Goal: Task Accomplishment & Management: Manage account settings

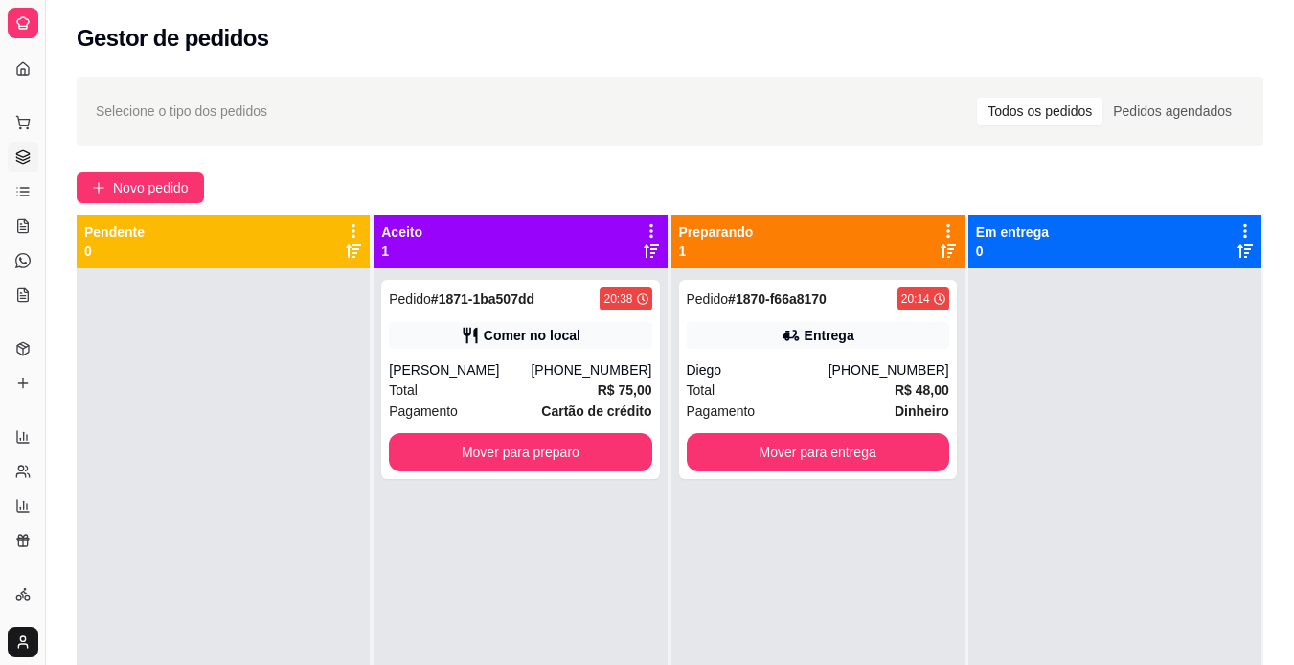
scroll to position [22, 0]
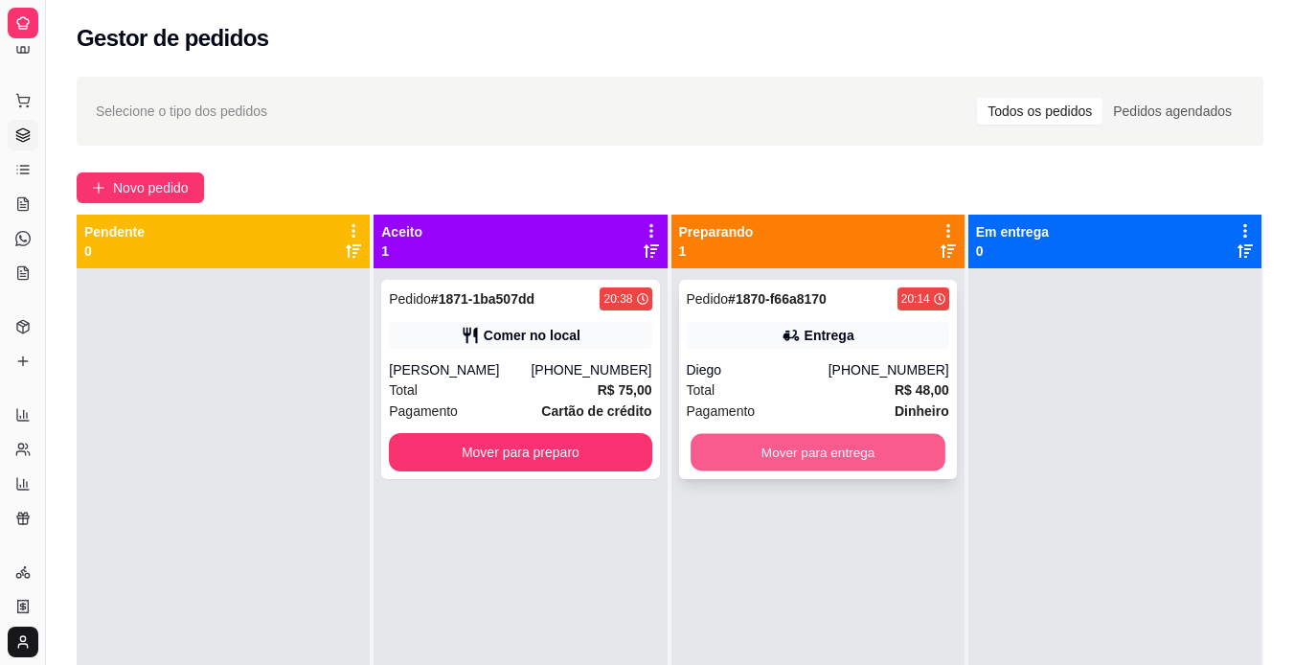
click at [752, 450] on button "Mover para entrega" at bounding box center [818, 452] width 255 height 37
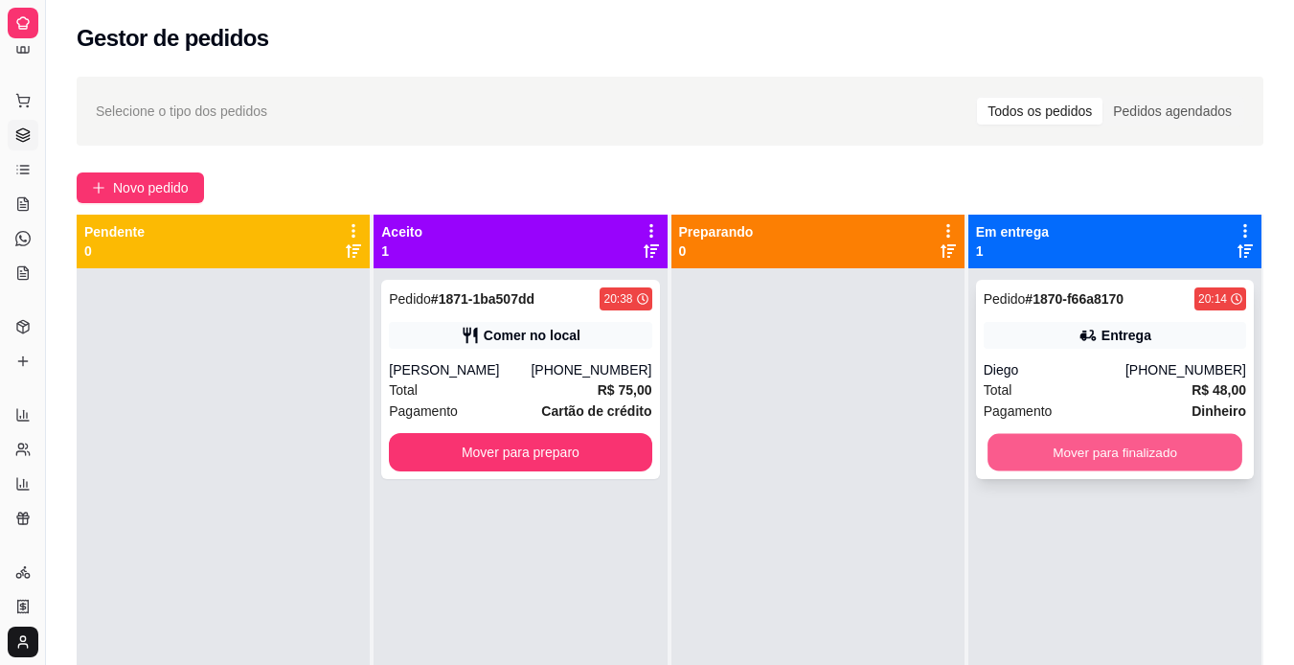
click at [1165, 439] on button "Mover para finalizado" at bounding box center [1115, 452] width 255 height 37
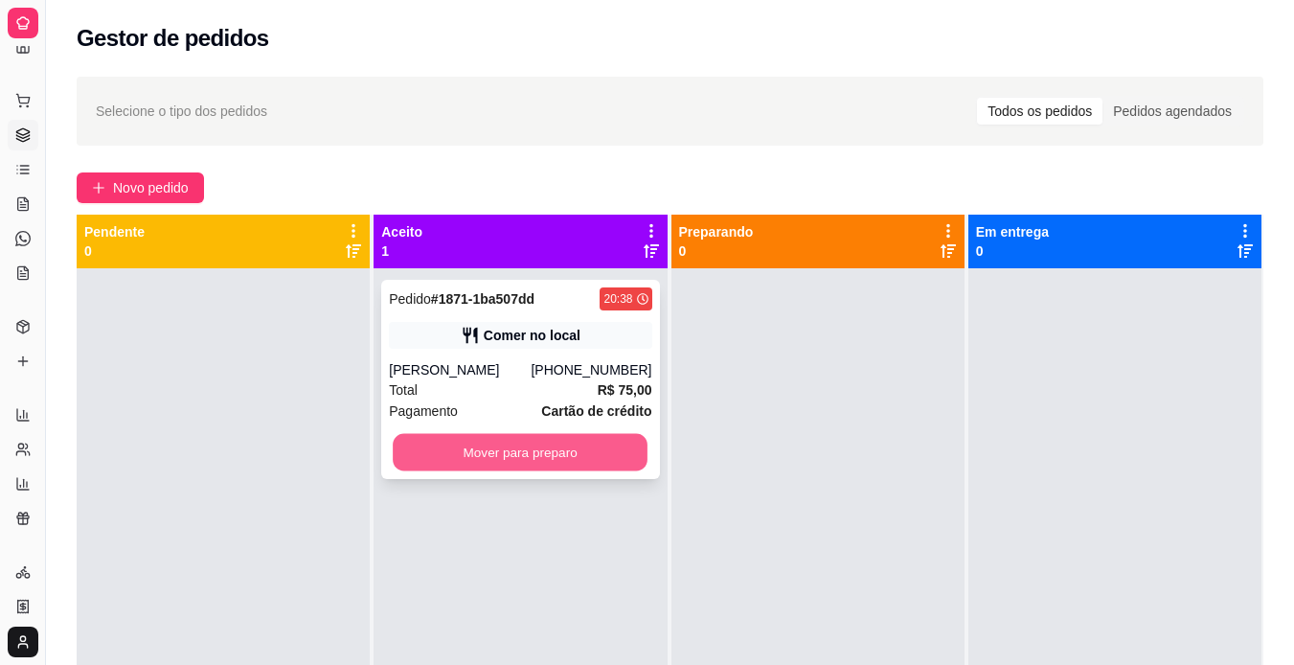
click at [568, 454] on button "Mover para preparo" at bounding box center [520, 452] width 255 height 37
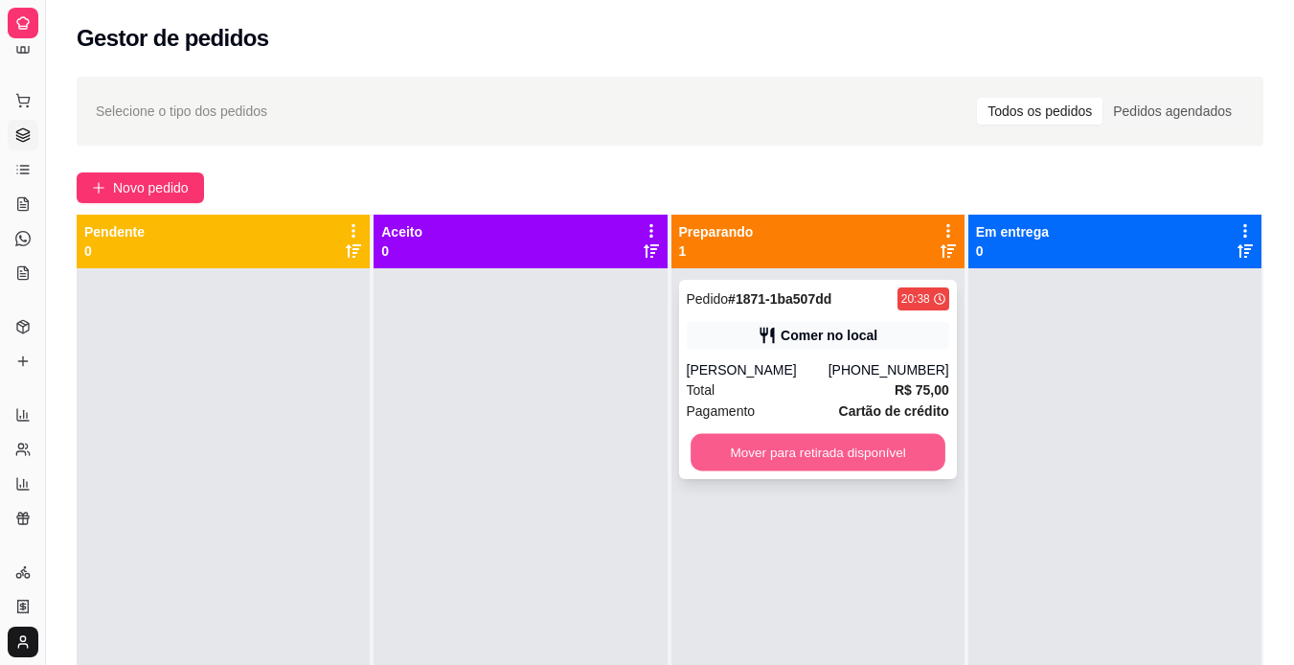
click at [818, 438] on button "Mover para retirada disponível" at bounding box center [818, 452] width 255 height 37
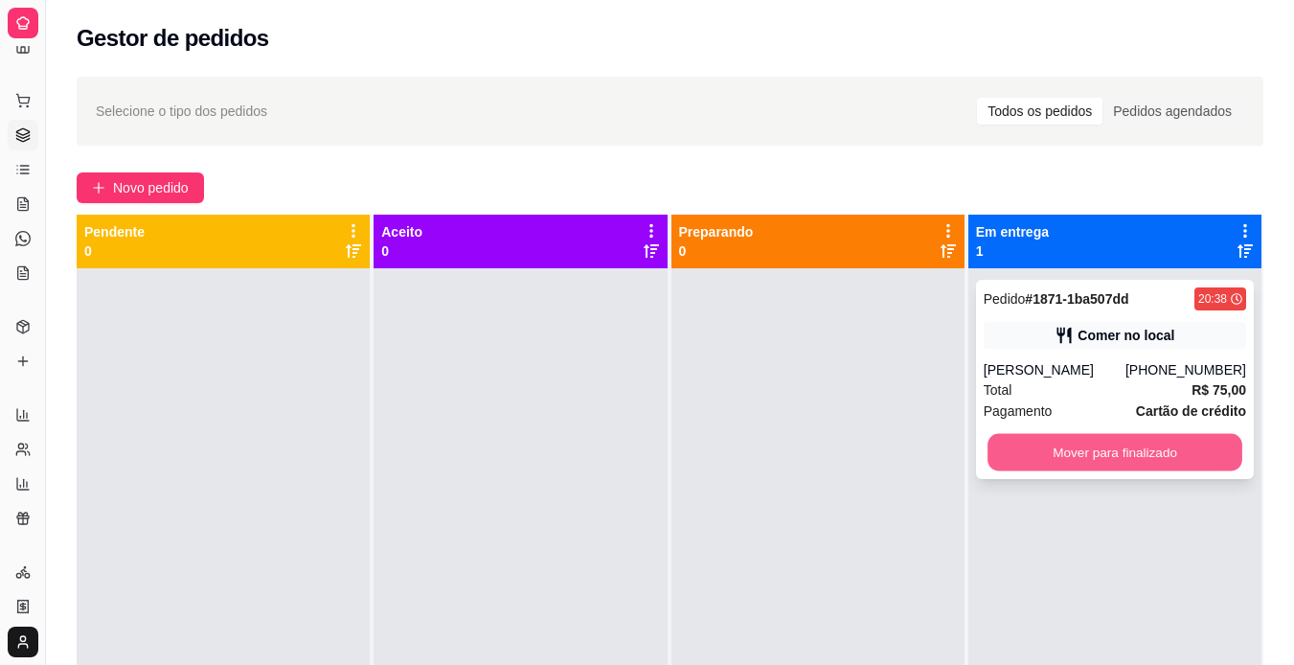
click at [1016, 462] on button "Mover para finalizado" at bounding box center [1115, 452] width 255 height 37
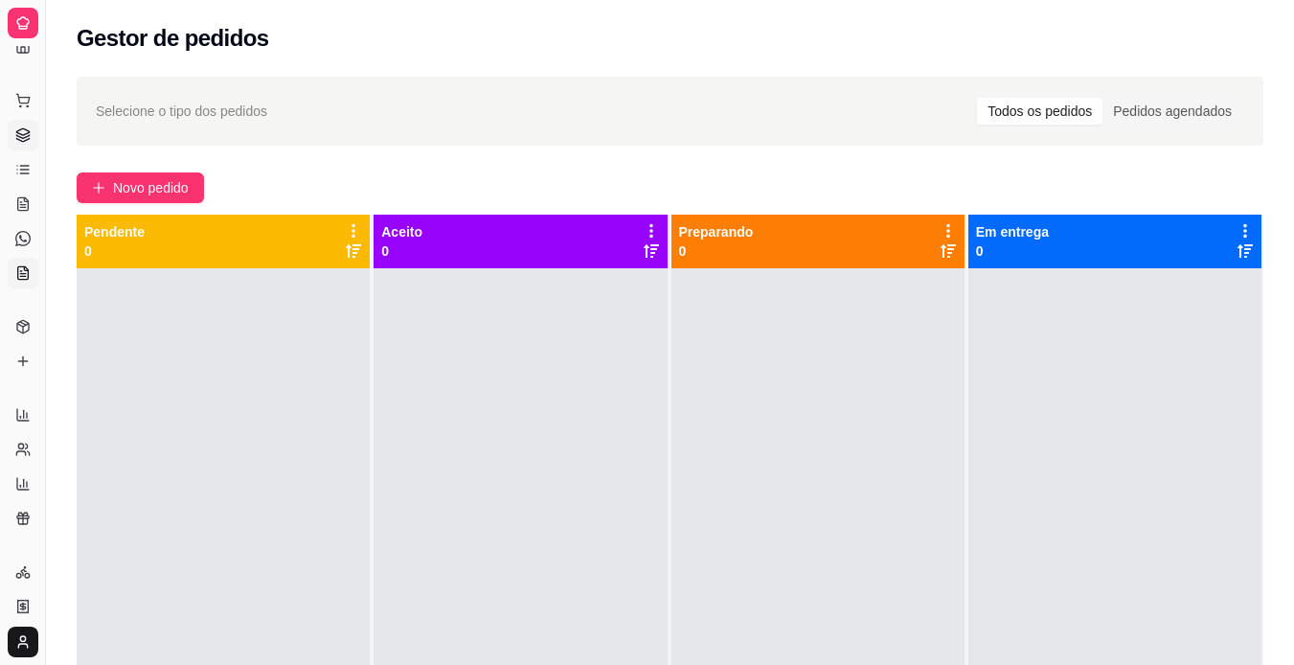
click at [25, 279] on icon at bounding box center [23, 272] width 11 height 12
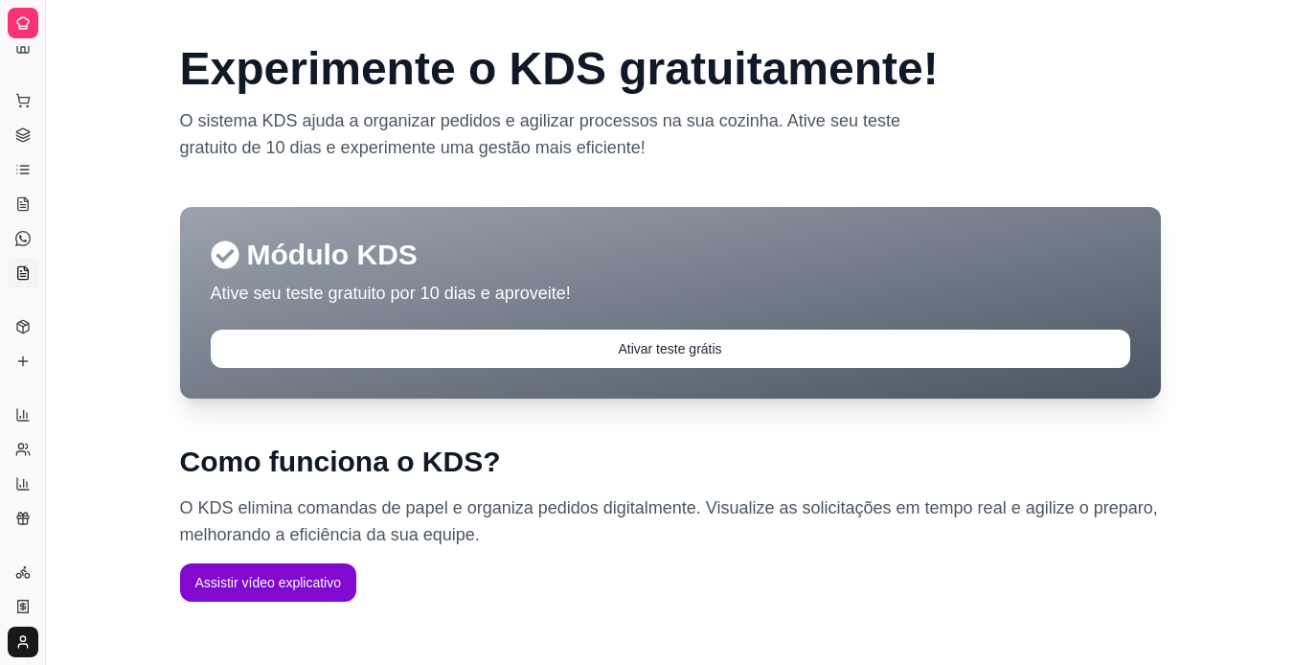
click at [19, 34] on div at bounding box center [23, 23] width 31 height 31
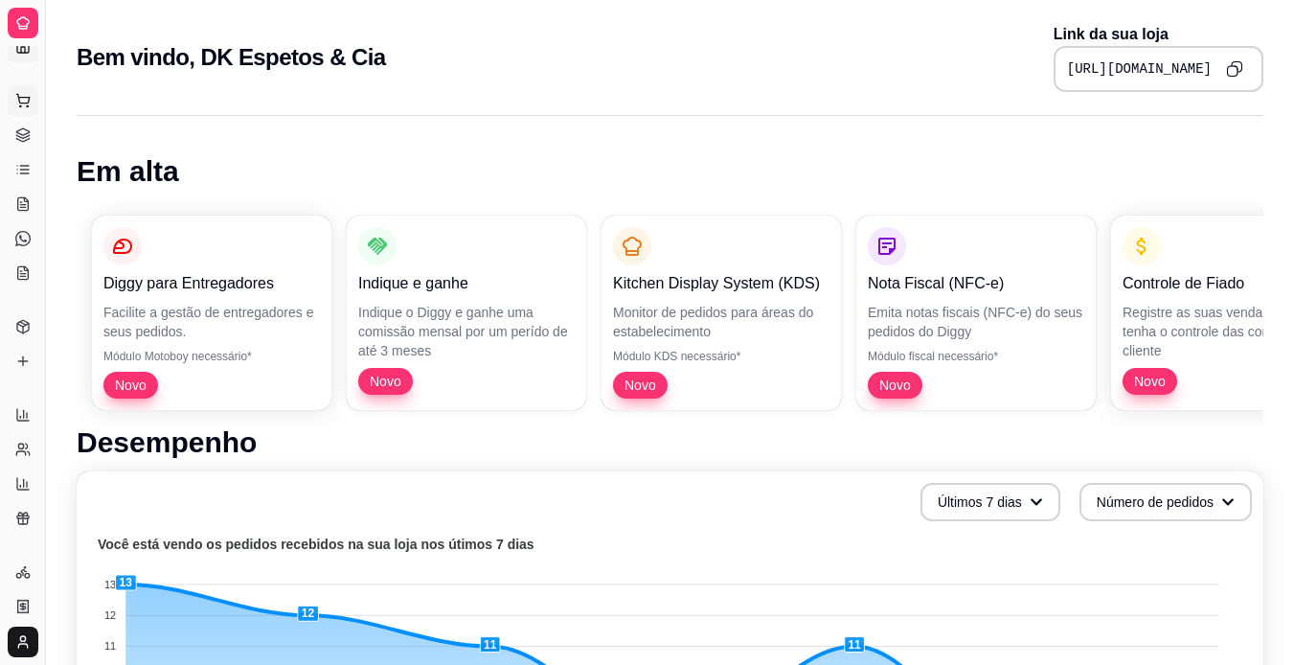
click at [30, 112] on button "Pedidos balcão (PDV)" at bounding box center [23, 100] width 31 height 31
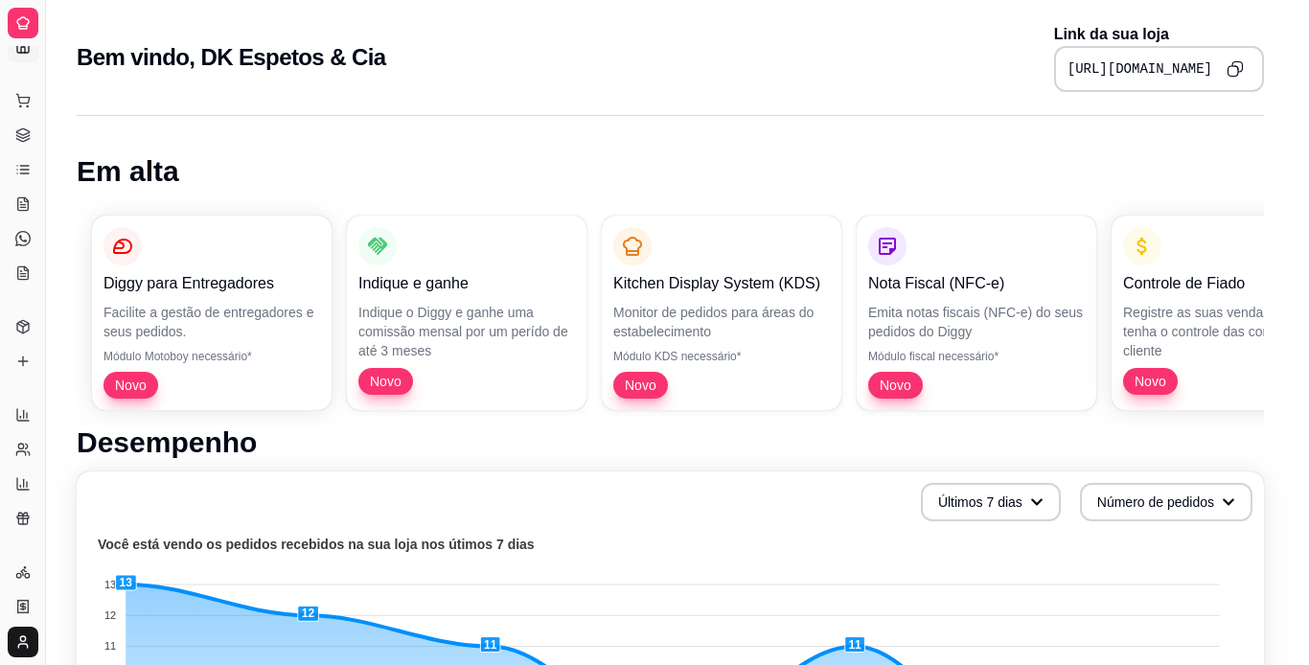
click at [26, 143] on div "espeto da casa Espetos Bifão Pasteis Porçoes Sobá e yakissoba Batata frita Sand…" at bounding box center [453, 94] width 854 height 148
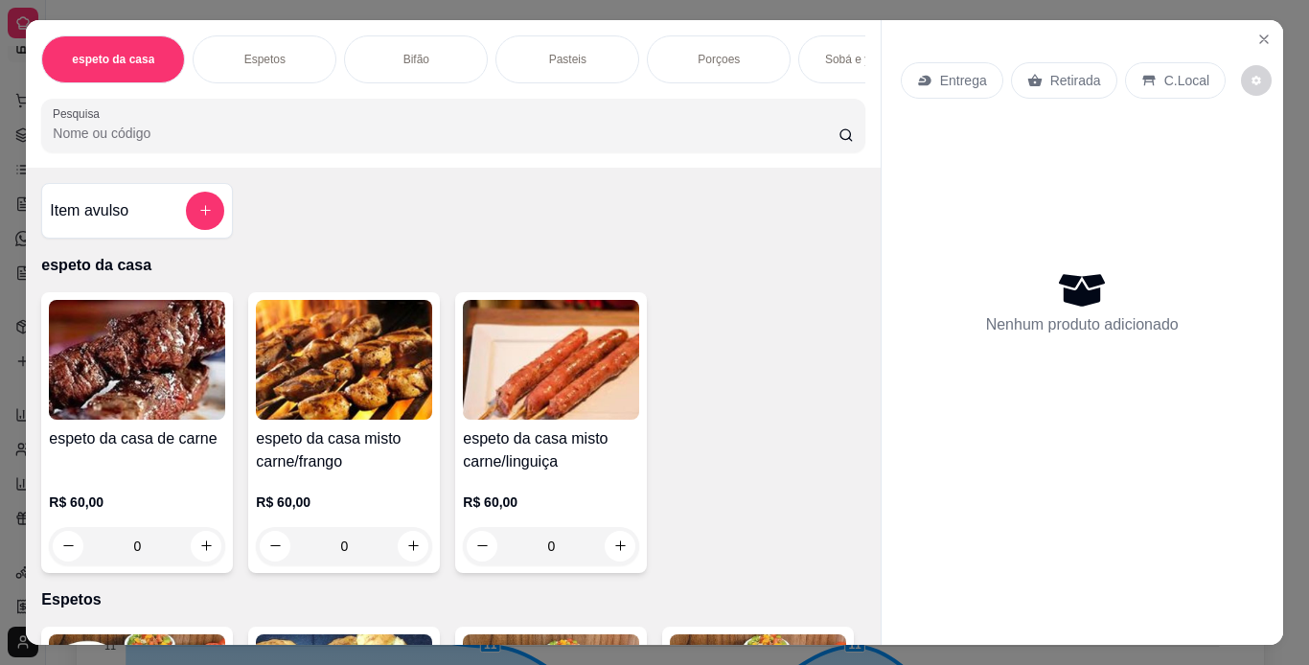
click at [0, 156] on div "espeto da casa Espetos Bifão Pasteis Porçoes Sobá e yakissoba Batata frita Sand…" at bounding box center [654, 332] width 1309 height 665
click at [1256, 32] on icon "Close" at bounding box center [1263, 39] width 15 height 15
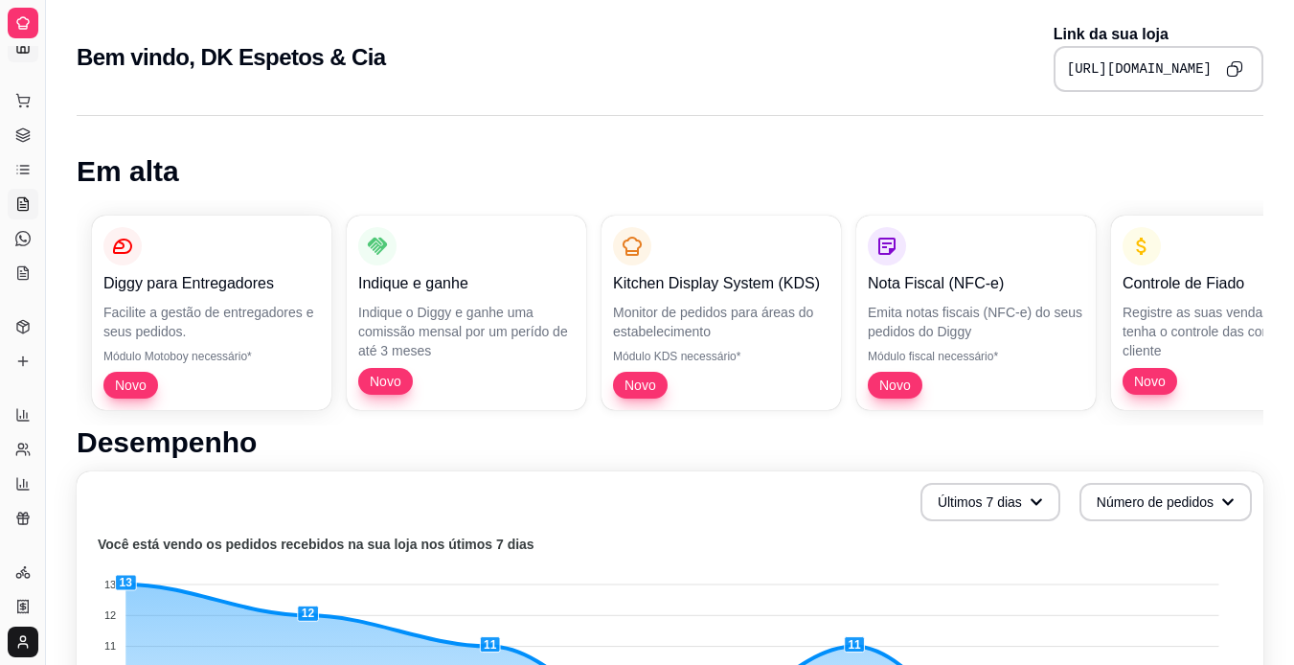
click at [31, 214] on link "Salão / Mesas" at bounding box center [23, 204] width 31 height 31
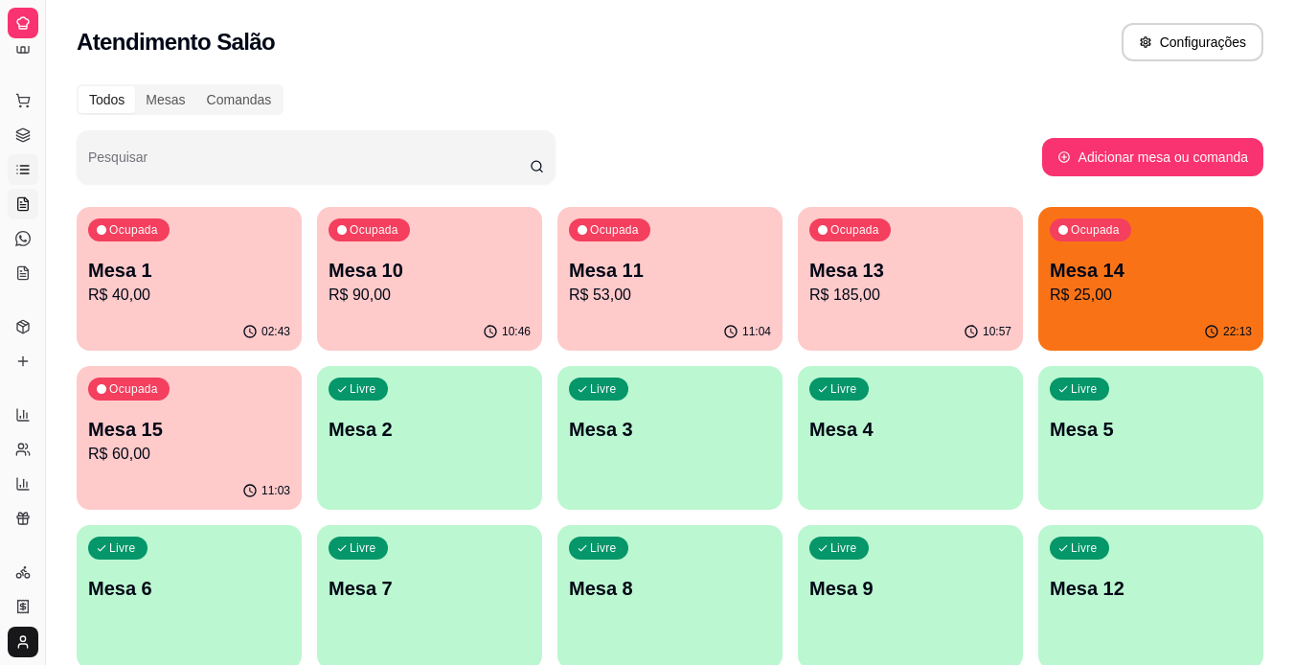
click at [23, 170] on icon at bounding box center [24, 170] width 9 height 0
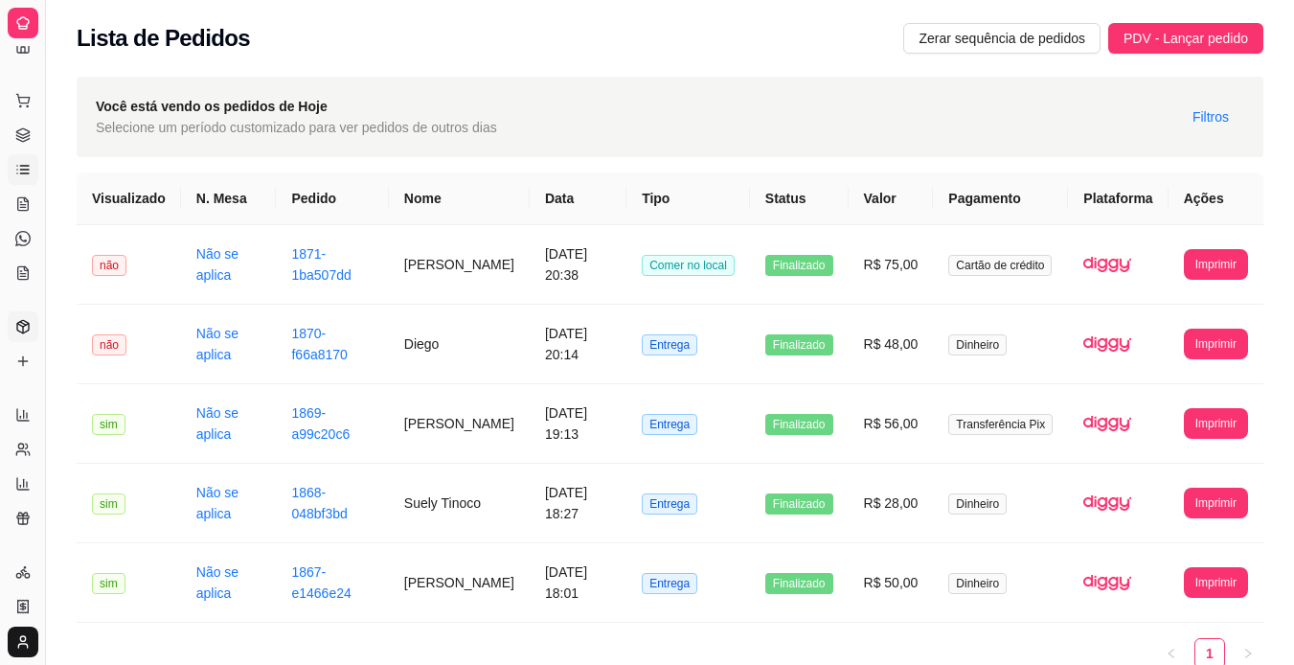
click at [25, 322] on icon at bounding box center [22, 326] width 11 height 12
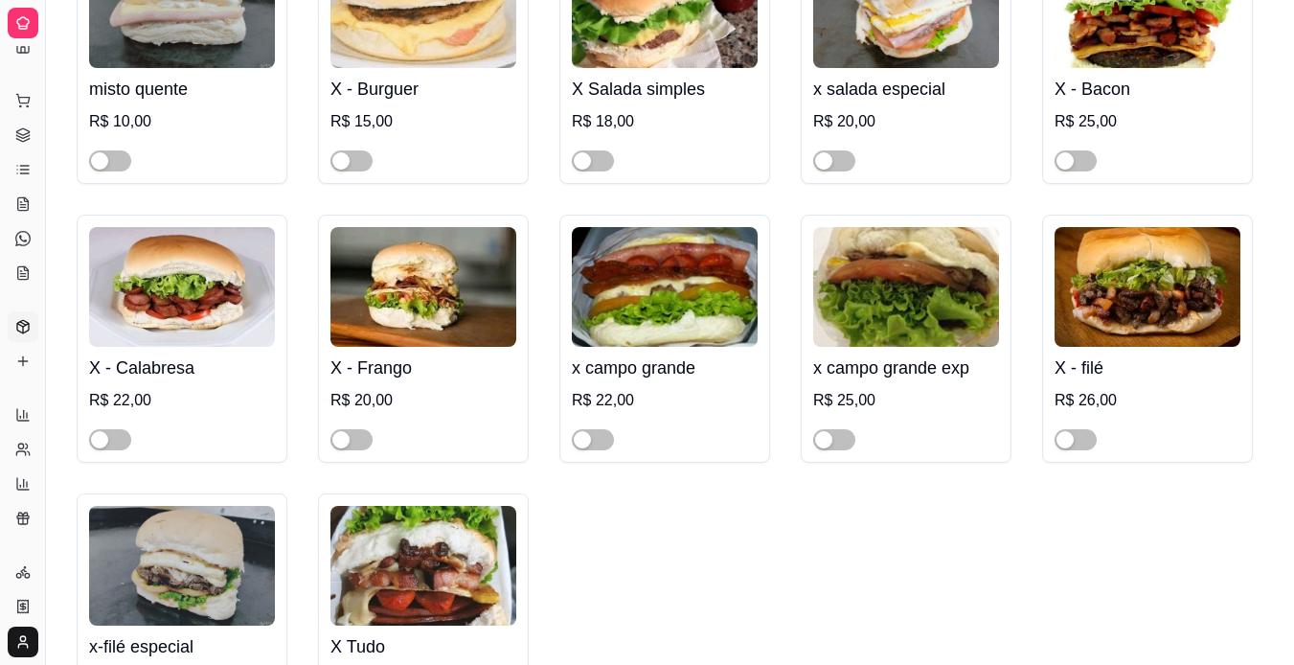
scroll to position [4429, 0]
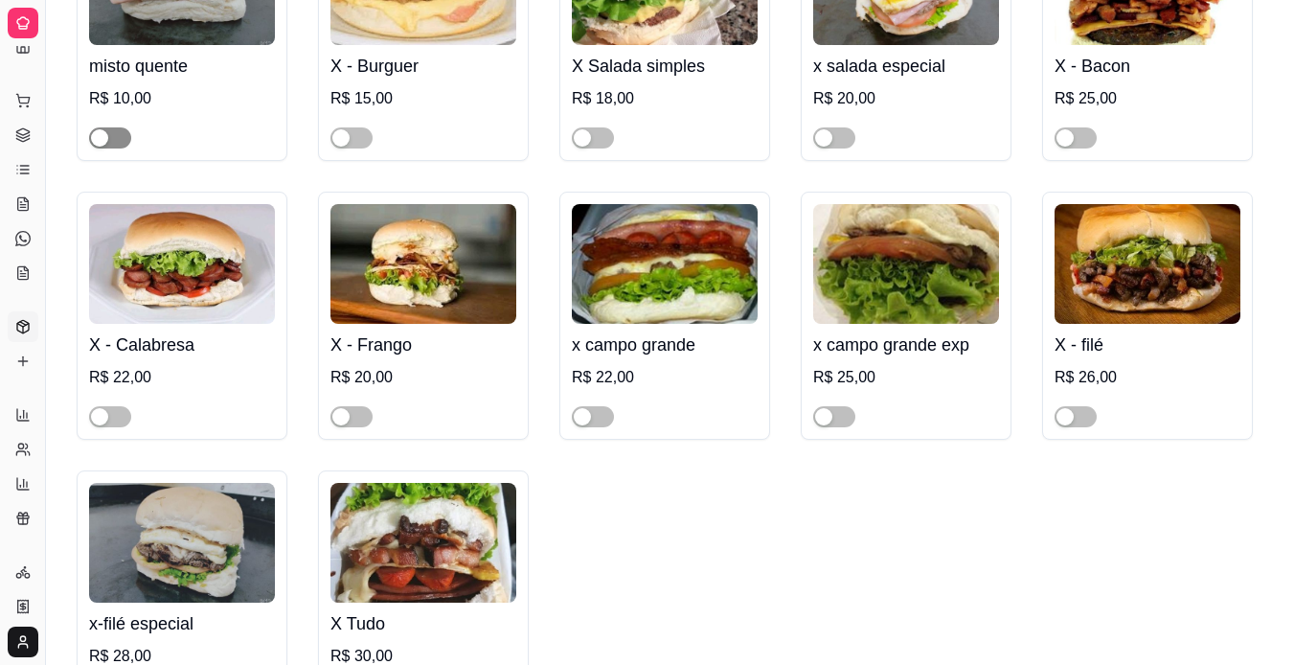
click at [102, 146] on div "button" at bounding box center [99, 137] width 17 height 17
click at [343, 145] on div "button" at bounding box center [340, 137] width 17 height 17
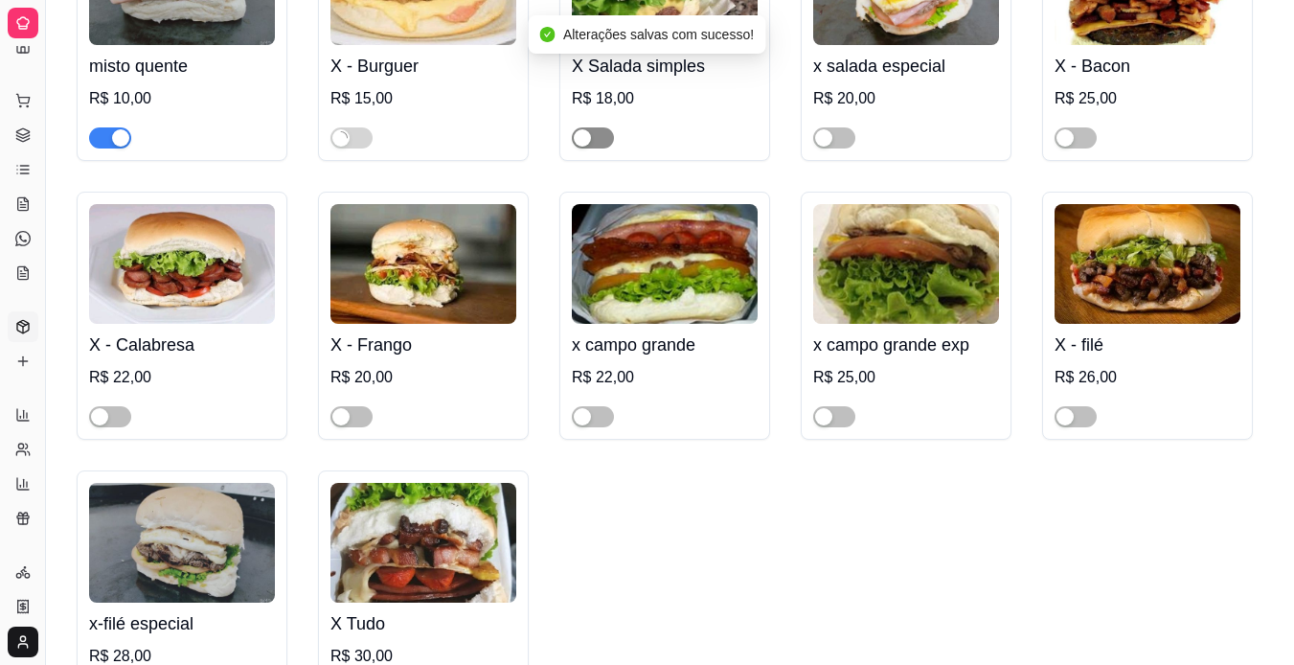
click at [595, 149] on button "button" at bounding box center [593, 137] width 42 height 21
click at [836, 149] on button "button" at bounding box center [834, 137] width 42 height 21
click at [1081, 146] on span "button" at bounding box center [1076, 137] width 42 height 21
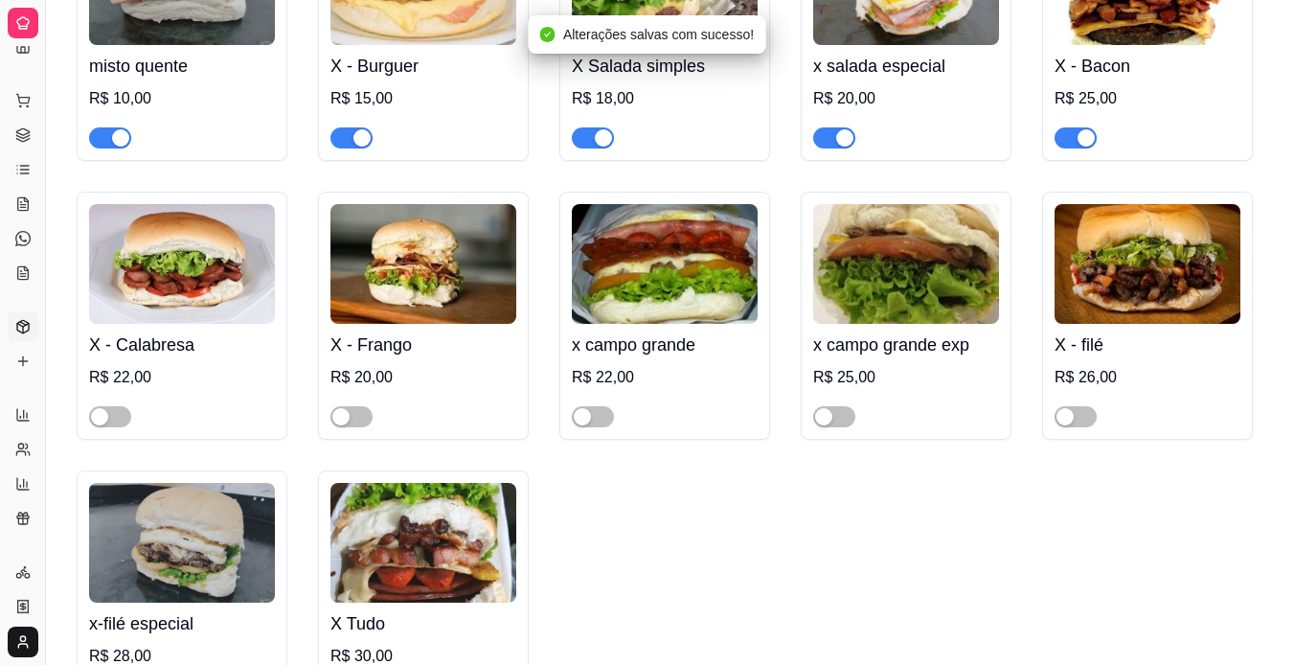
click at [1091, 419] on div at bounding box center [1076, 415] width 42 height 23
click at [1072, 425] on div "button" at bounding box center [1065, 416] width 17 height 17
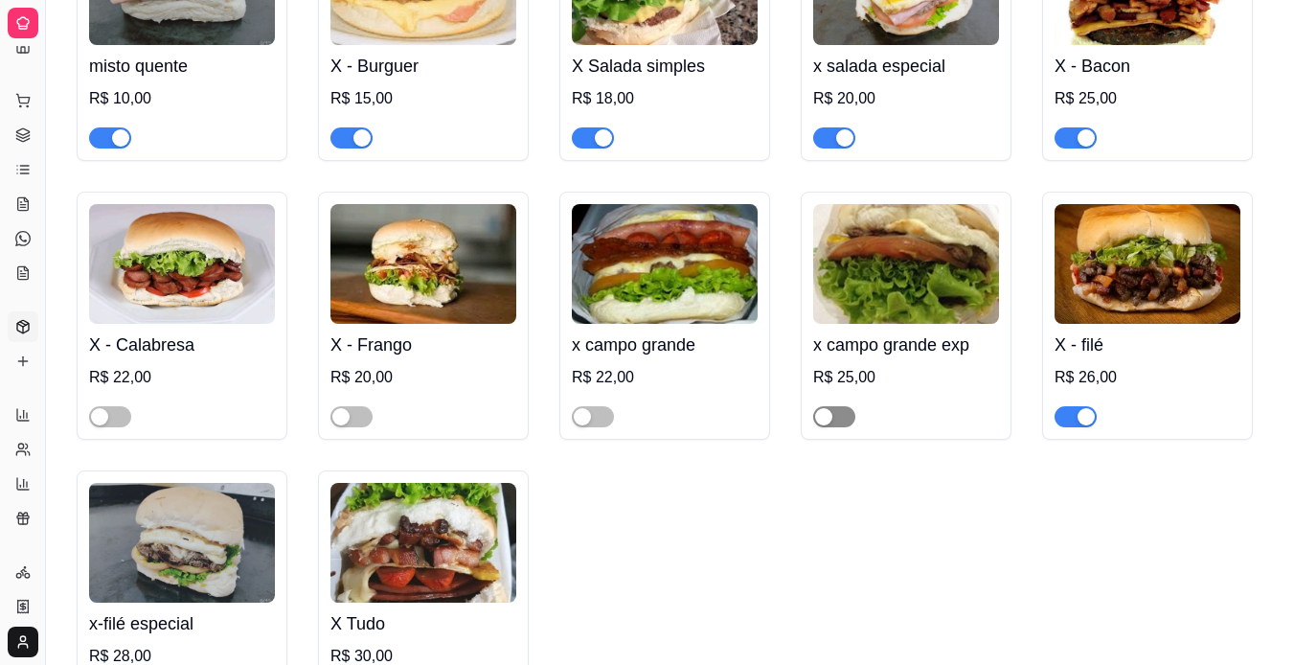
click at [842, 427] on span "button" at bounding box center [834, 416] width 42 height 21
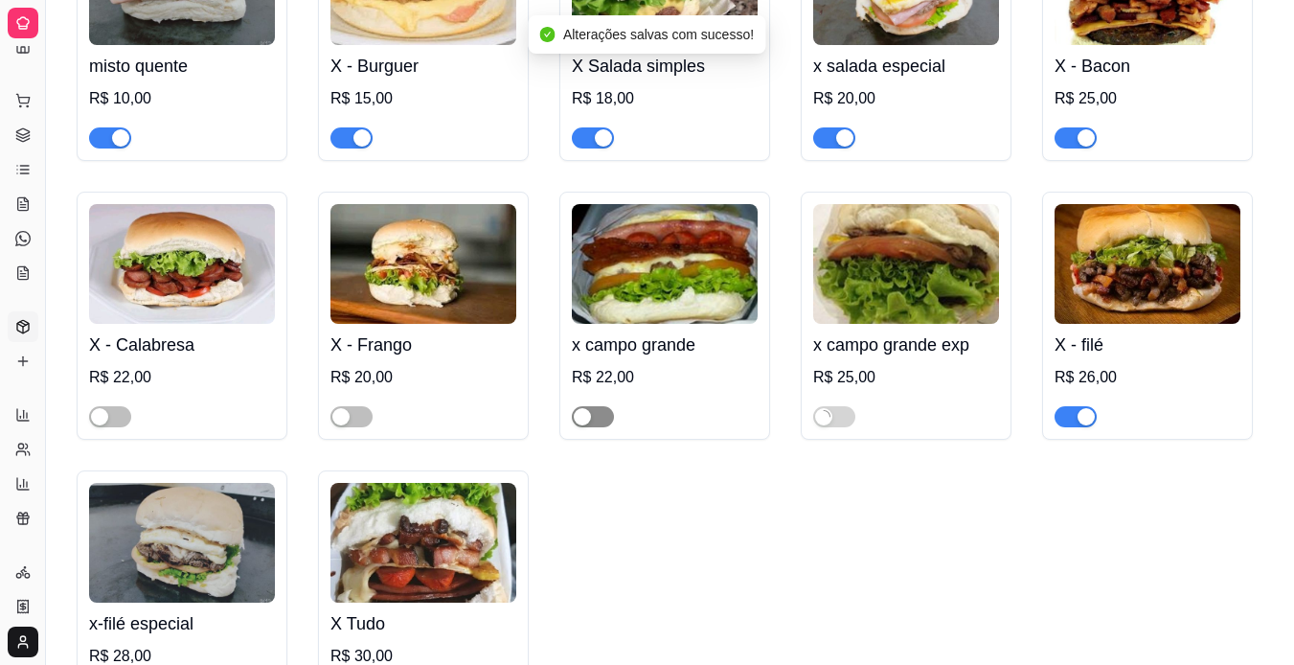
click at [591, 427] on button "button" at bounding box center [593, 416] width 42 height 21
click at [361, 427] on span "button" at bounding box center [352, 416] width 42 height 21
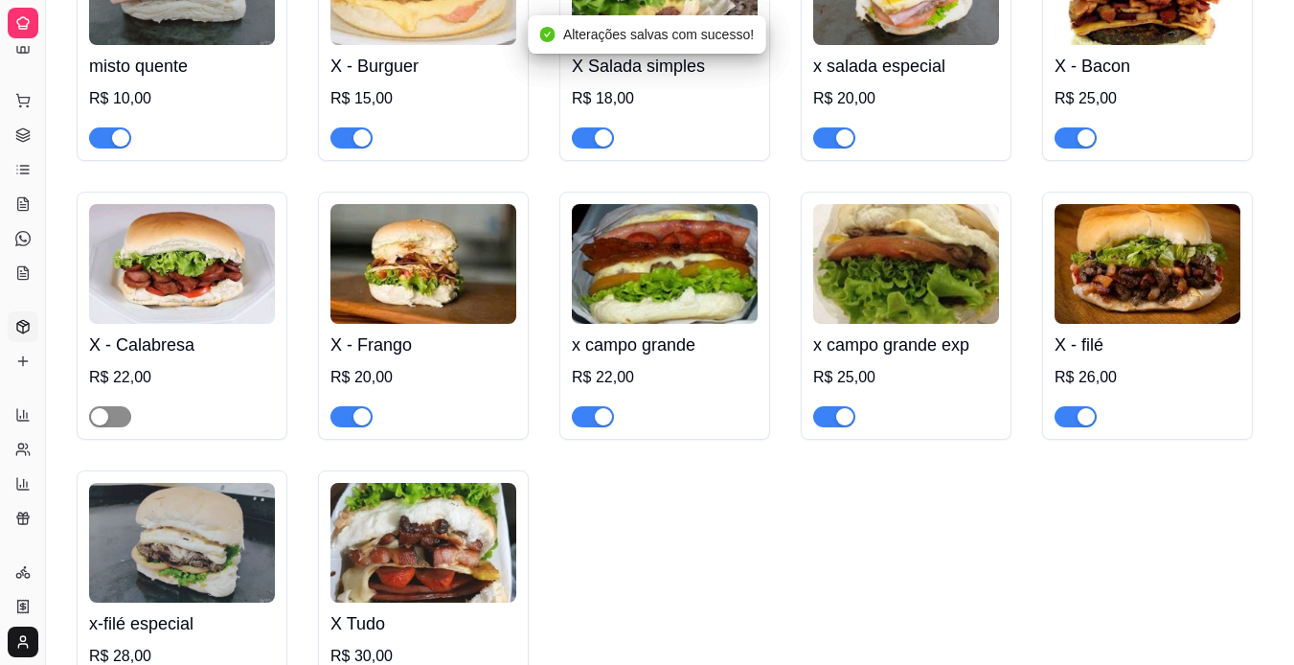
click at [94, 425] on div "button" at bounding box center [99, 416] width 17 height 17
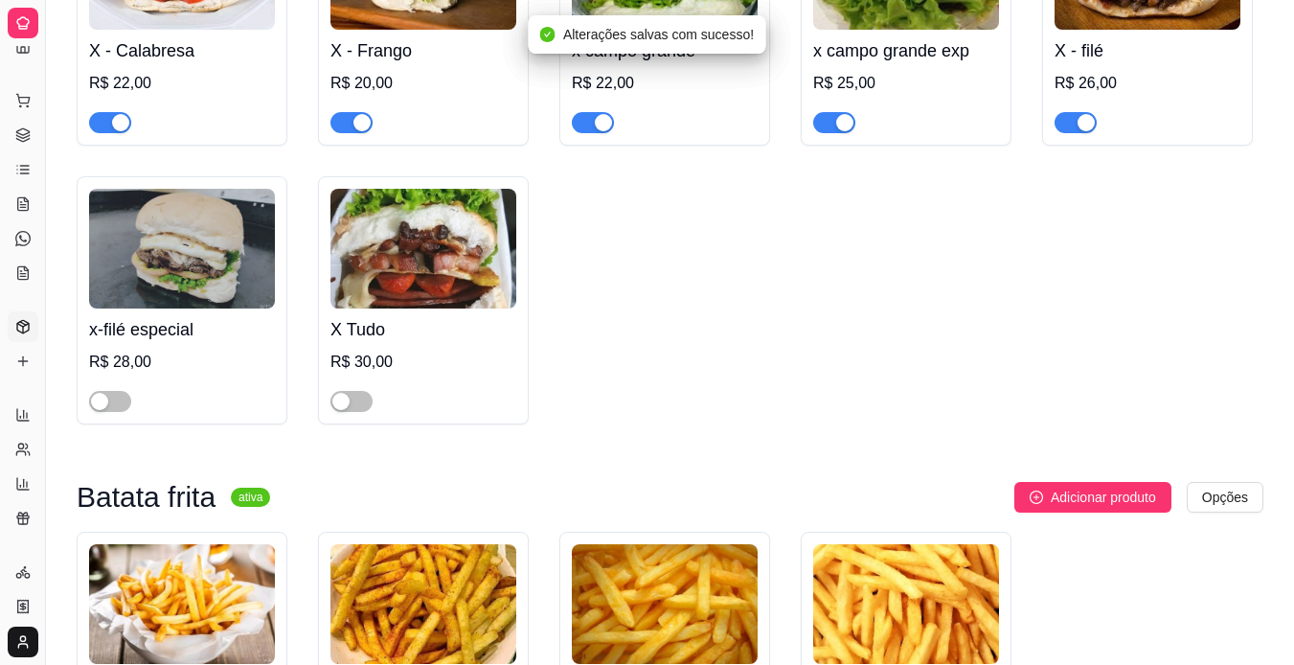
scroll to position [4727, 0]
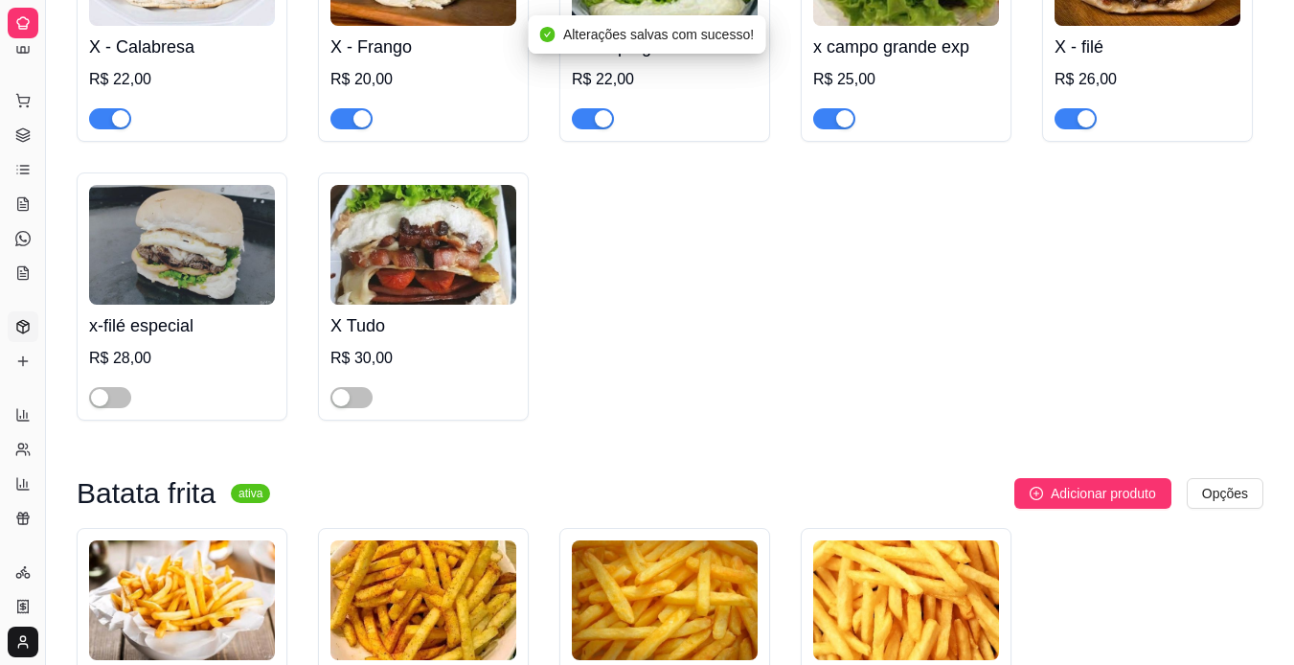
click at [109, 421] on div "x-filé especial R$ 28,00" at bounding box center [182, 296] width 211 height 248
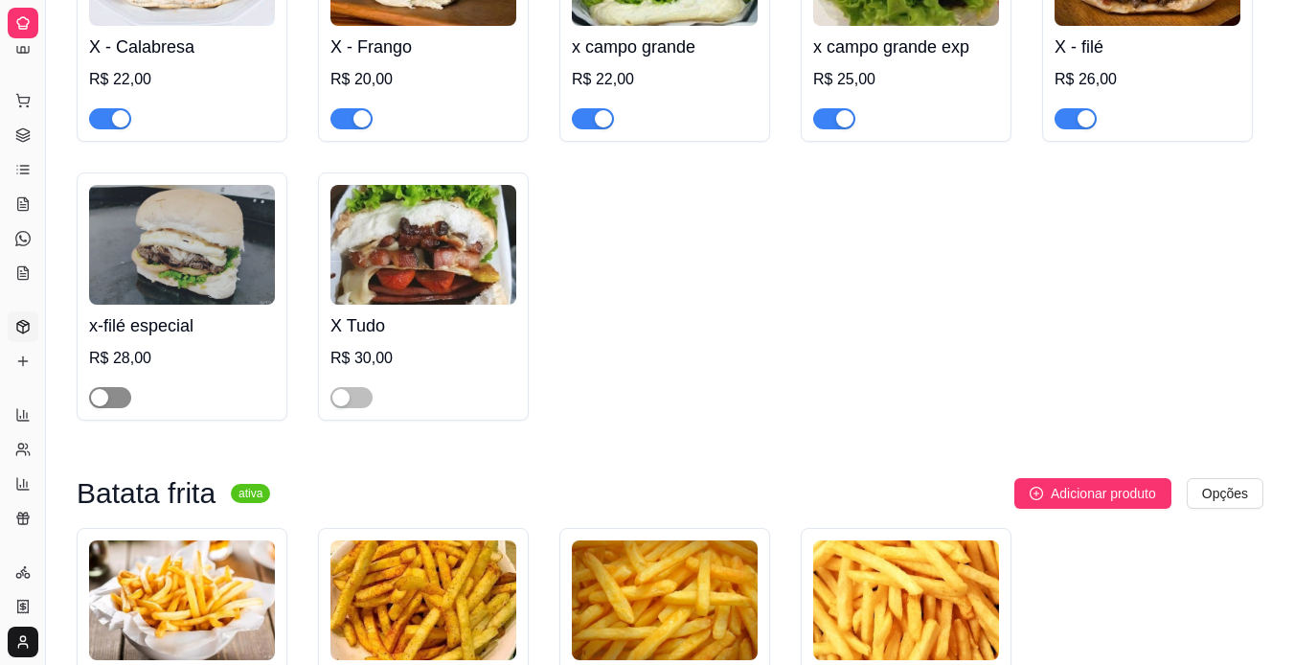
click at [98, 406] on div "button" at bounding box center [99, 397] width 17 height 17
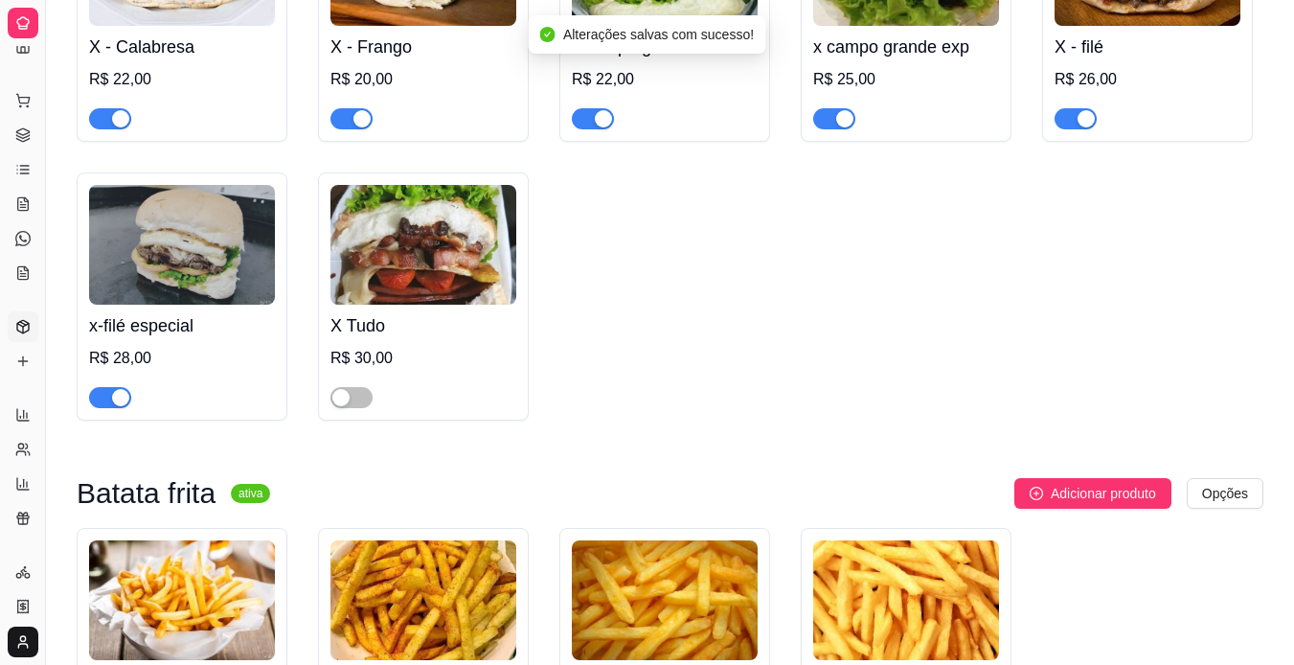
drag, startPoint x: 354, startPoint y: 409, endPoint x: 197, endPoint y: 408, distance: 157.1
click at [197, 408] on div "misto quente R$ 10,00 X - Burguer R$ 15,00 X Salada simples R$ 18,00 x salada e…" at bounding box center [670, 18] width 1187 height 806
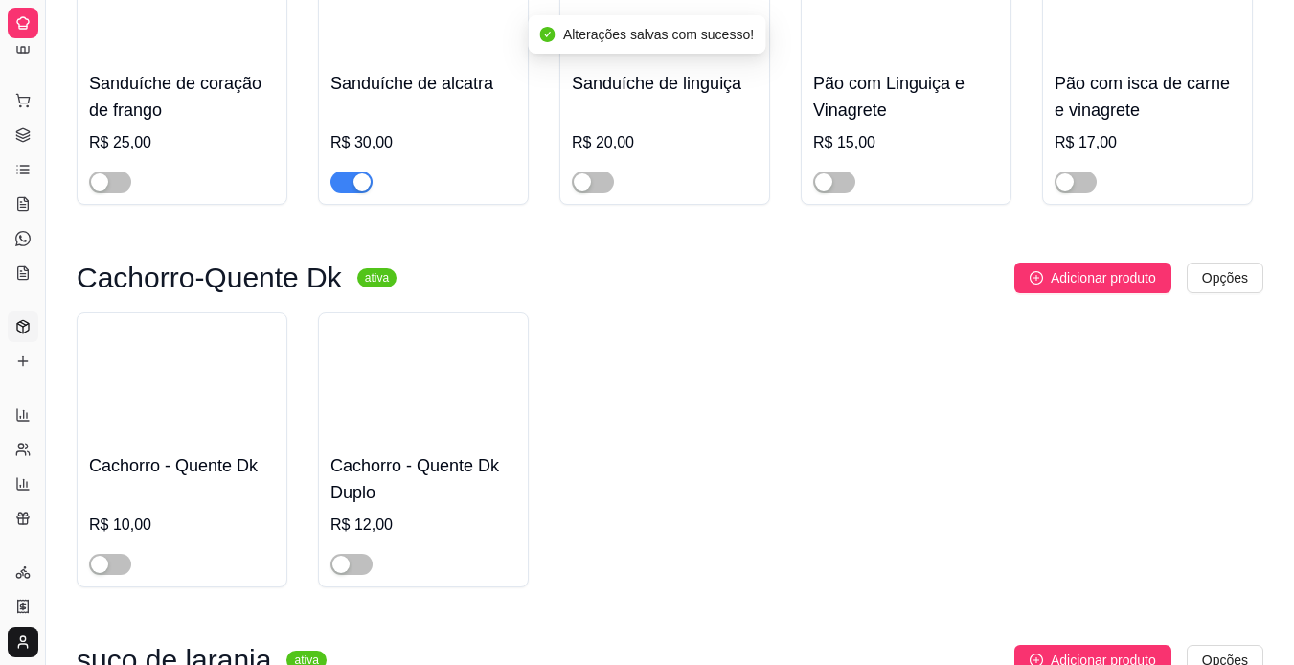
scroll to position [5680, 0]
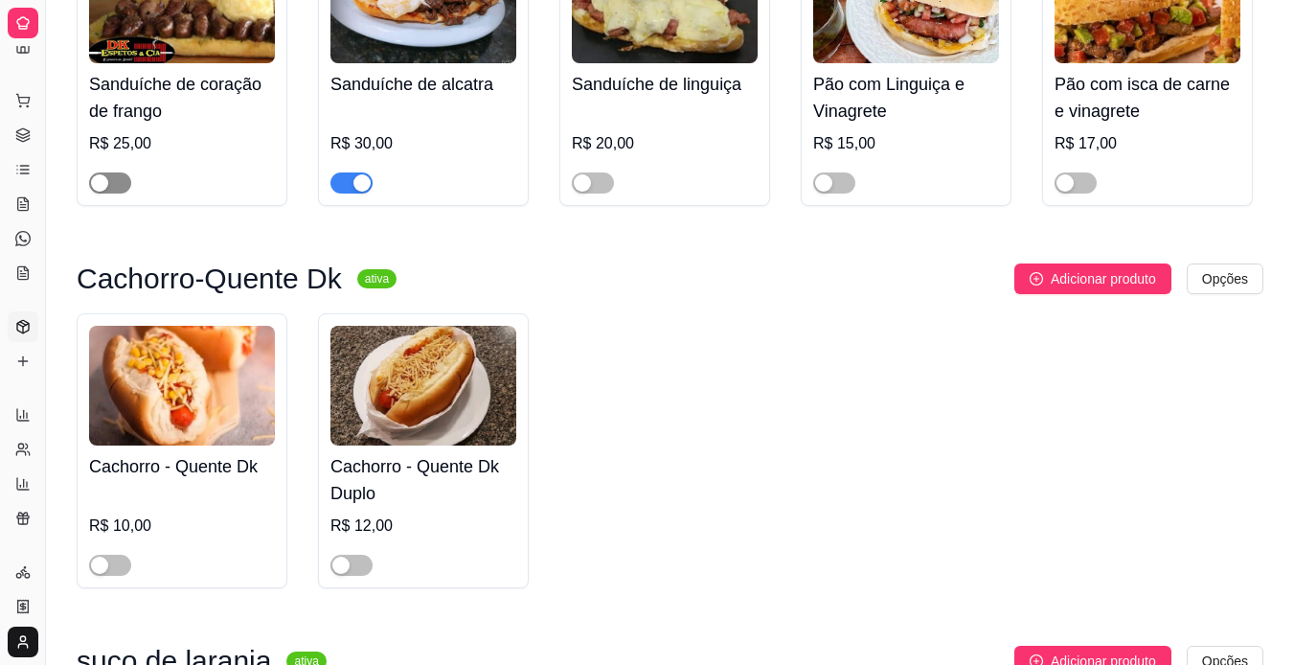
click at [118, 194] on span "button" at bounding box center [110, 182] width 42 height 21
click at [101, 574] on div "button" at bounding box center [99, 565] width 17 height 17
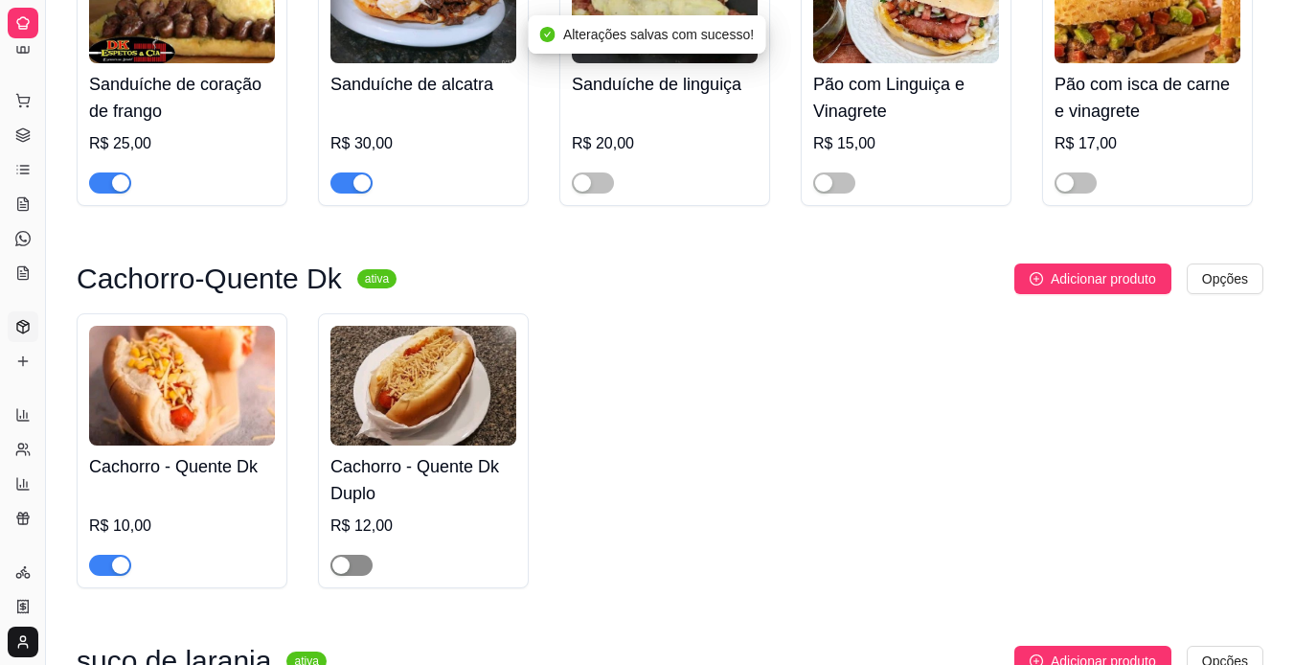
click at [358, 576] on span "button" at bounding box center [352, 565] width 42 height 21
click at [608, 194] on span "button" at bounding box center [593, 182] width 42 height 21
click at [828, 190] on span "button" at bounding box center [834, 182] width 42 height 21
click at [1063, 192] on div "button" at bounding box center [1065, 182] width 17 height 17
click at [32, 94] on button "Pedidos balcão (PDV)" at bounding box center [23, 100] width 31 height 31
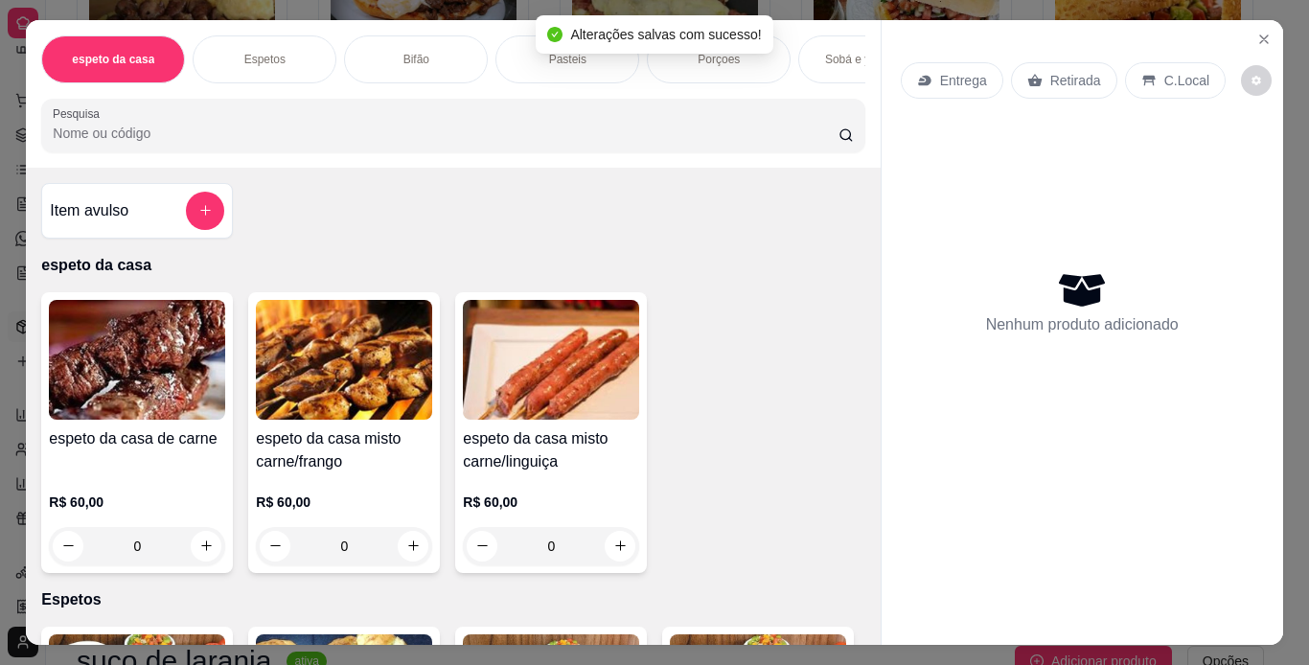
click at [0, 401] on div "espeto da casa Espetos Bifão Pasteis Porçoes Sobá e yakissoba Lanches Batata fr…" at bounding box center [654, 332] width 1309 height 665
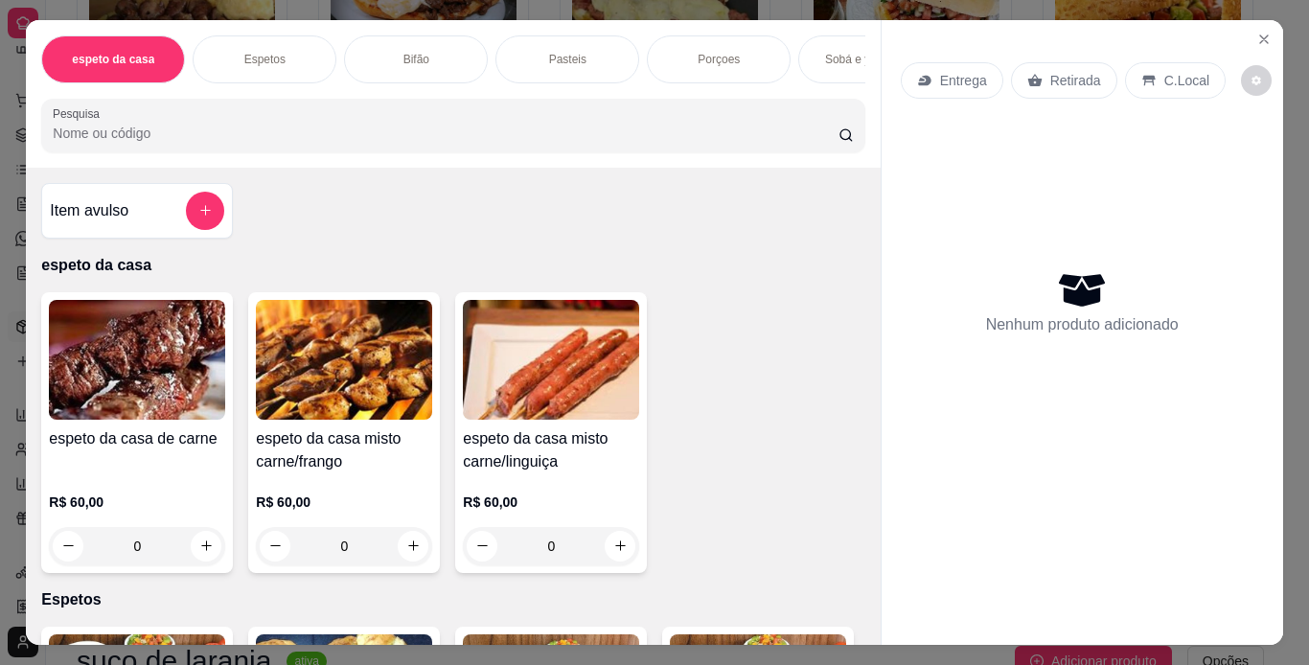
click at [0, 44] on div "espeto da casa Espetos Bifão Pasteis Porçoes Sobá e yakissoba Lanches Batata fr…" at bounding box center [654, 332] width 1309 height 665
click at [14, 26] on div "espeto da casa Espetos Bifão Pasteis Porçoes Sobá e yakissoba Lanches Batata fr…" at bounding box center [654, 332] width 1309 height 665
click at [1258, 24] on button "Close" at bounding box center [1263, 39] width 31 height 31
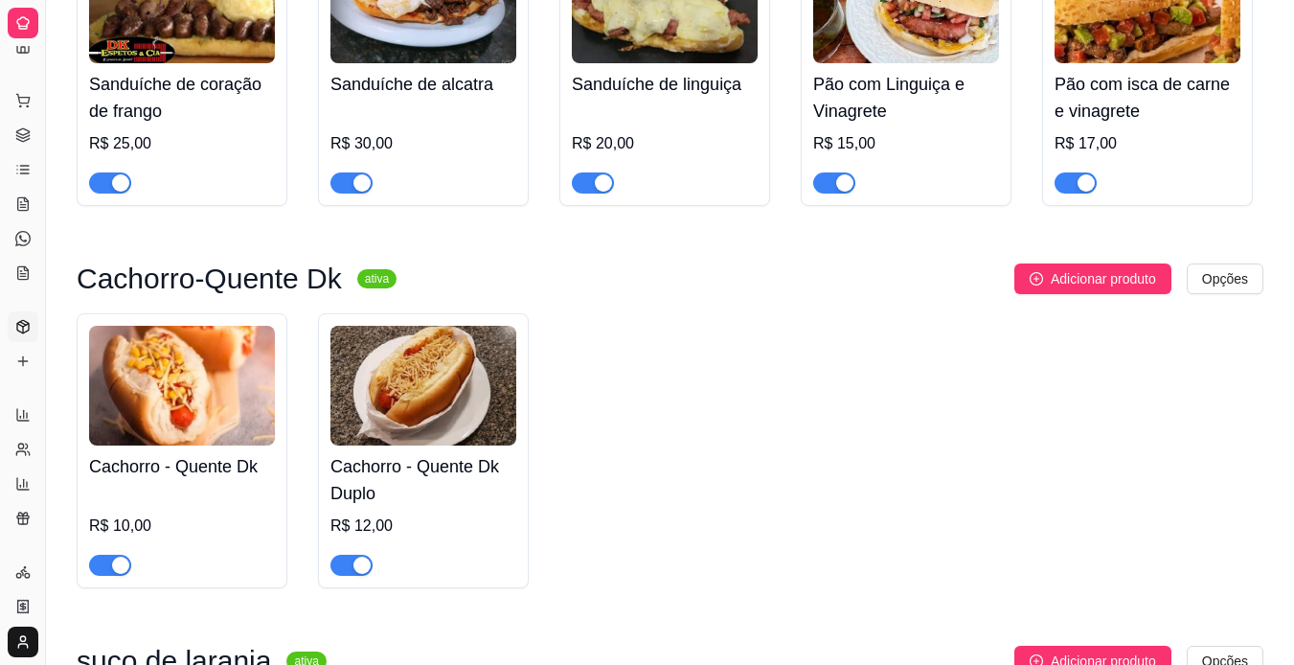
click at [18, 23] on icon at bounding box center [22, 22] width 11 height 11
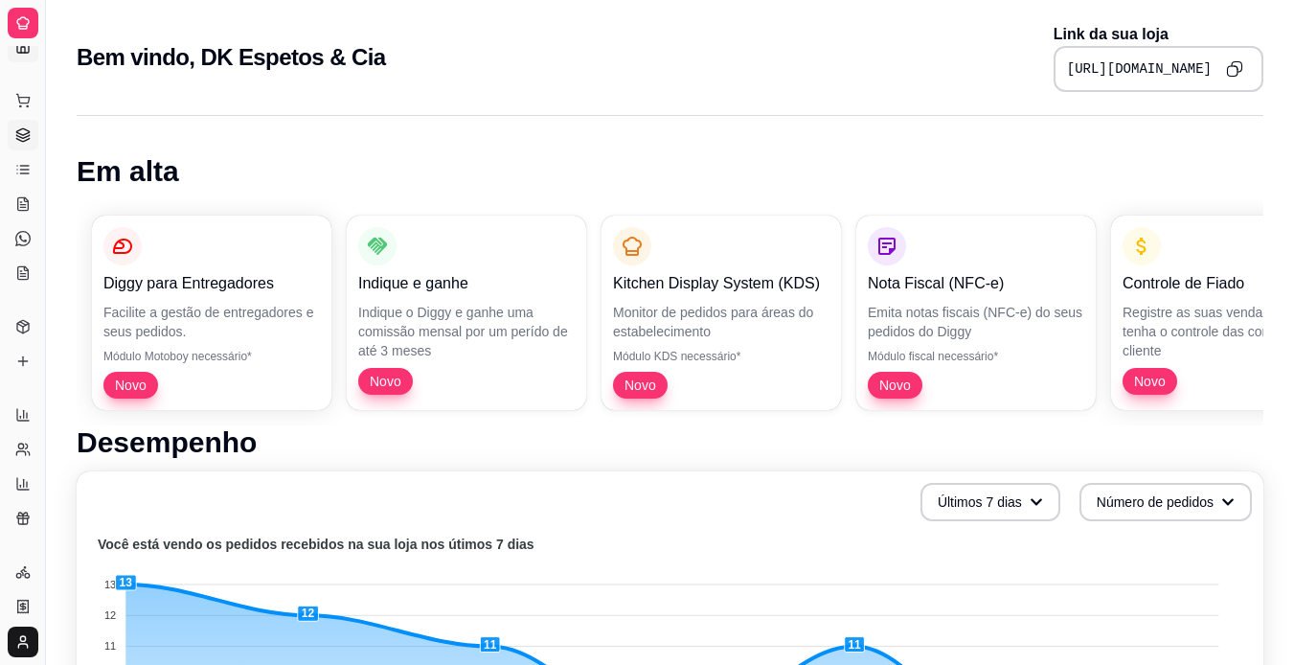
click at [26, 135] on icon at bounding box center [22, 134] width 15 height 15
